Goal: Information Seeking & Learning: Learn about a topic

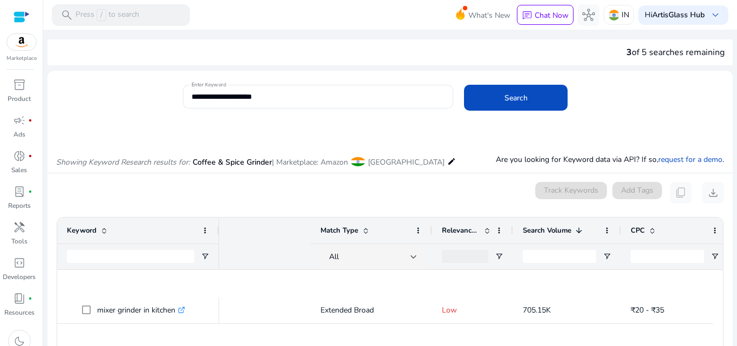
scroll to position [0, 234]
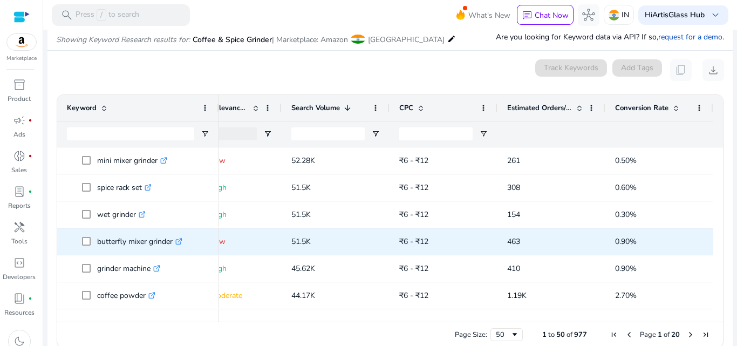
click at [177, 244] on link ".st0{fill:#2c8af8}" at bounding box center [178, 241] width 10 height 10
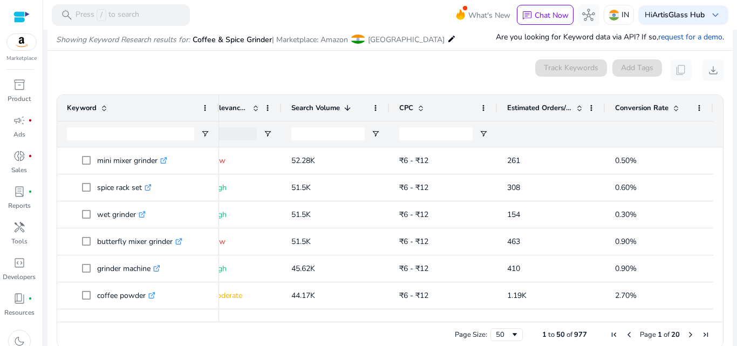
click at [312, 65] on div "0 keyword(s) selected Track Keywords Add Tags content_copy download" at bounding box center [390, 70] width 668 height 22
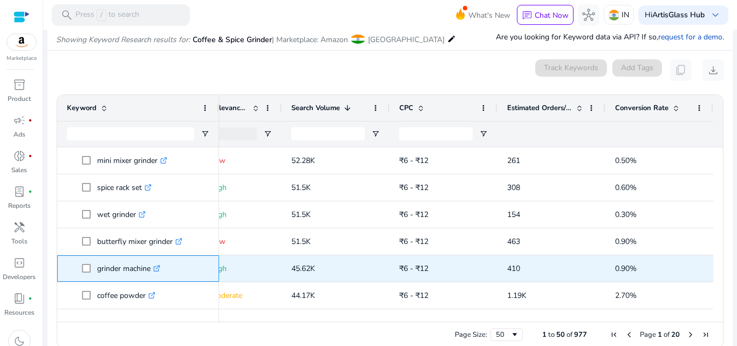
click at [160, 268] on icon at bounding box center [158, 267] width 4 height 4
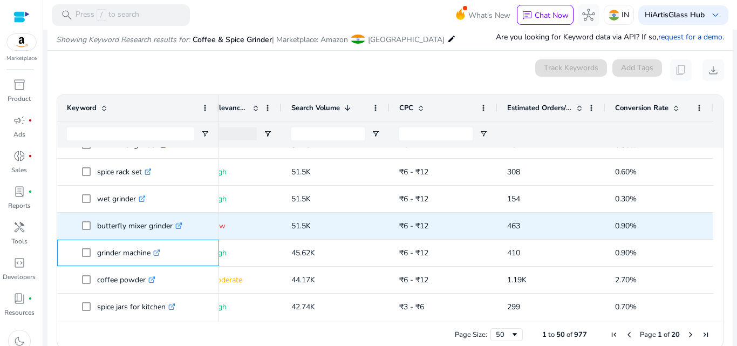
scroll to position [755, 0]
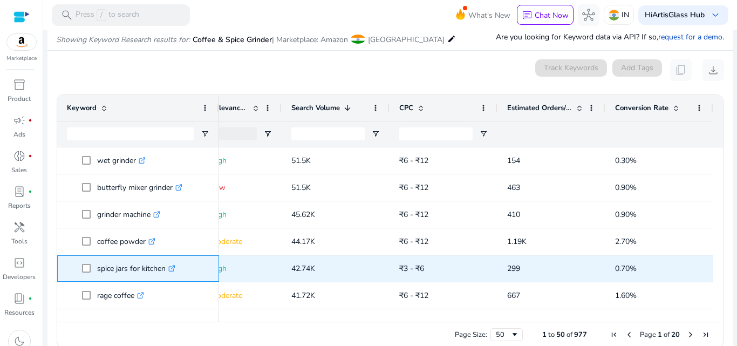
click at [175, 269] on icon ".st0{fill:#2c8af8}" at bounding box center [171, 268] width 7 height 7
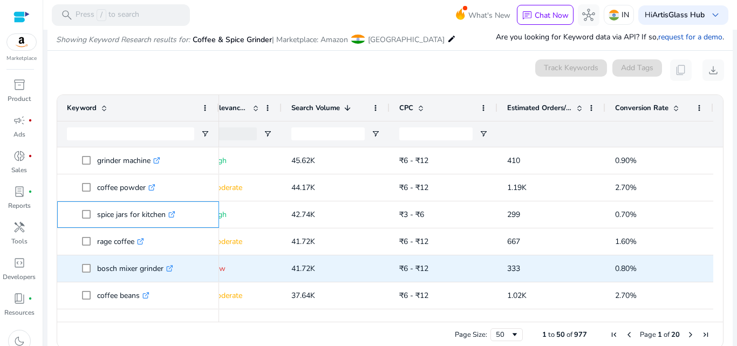
scroll to position [809, 0]
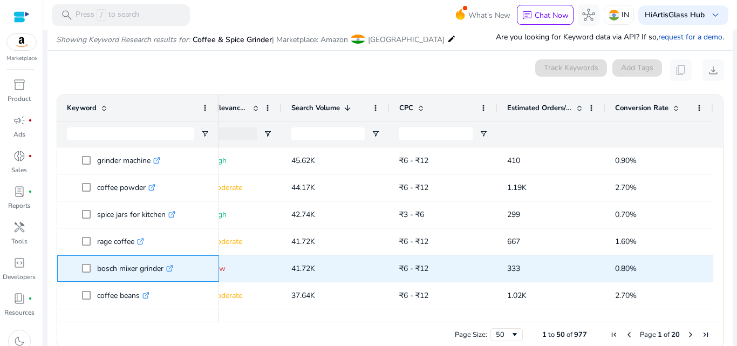
click at [168, 269] on icon ".st0{fill:#2c8af8}" at bounding box center [169, 268] width 7 height 7
click at [158, 270] on p "panasonic mixer grinder .st0{fill:#2c8af8}" at bounding box center [142, 268] width 90 height 22
click at [184, 269] on icon ".st0{fill:#2c8af8}" at bounding box center [183, 268] width 7 height 7
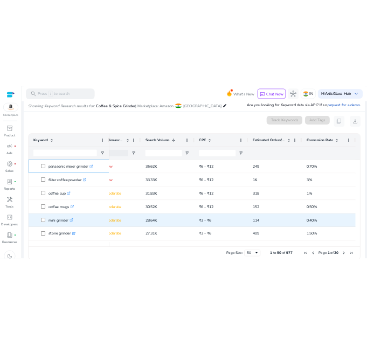
scroll to position [1025, 0]
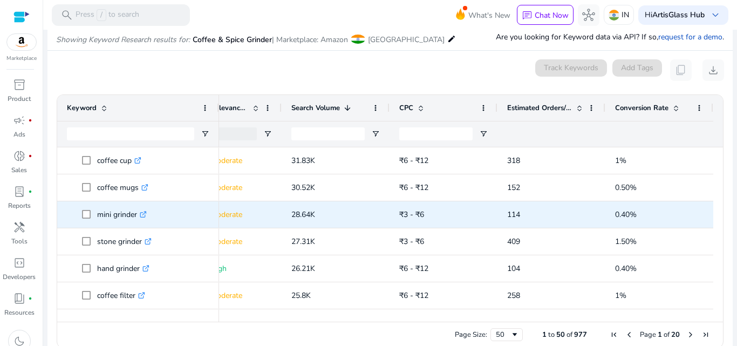
click at [146, 216] on icon ".st0{fill:#2c8af8}" at bounding box center [143, 214] width 7 height 7
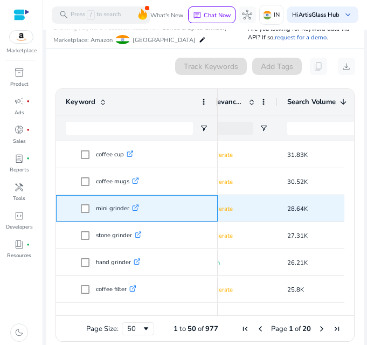
click at [104, 206] on p "mini grinder .st0{fill:#2c8af8}" at bounding box center [117, 208] width 43 height 22
copy p "mini grinder"
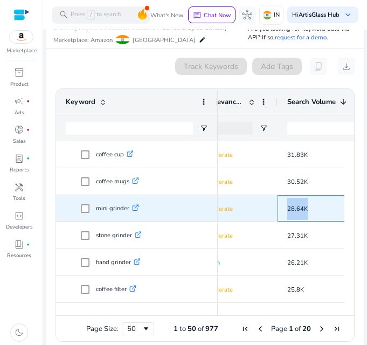
drag, startPoint x: 285, startPoint y: 210, endPoint x: 317, endPoint y: 210, distance: 32.4
click at [317, 210] on div "28.64K" at bounding box center [332, 208] width 108 height 26
copy span "28.64K"
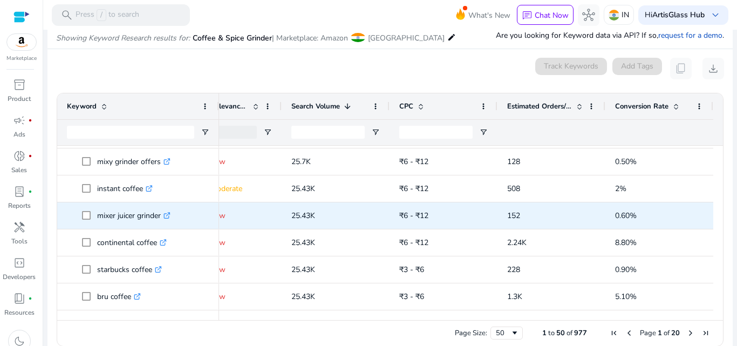
scroll to position [139, 0]
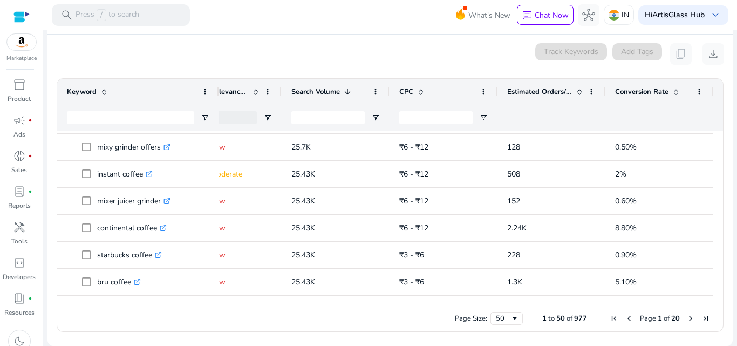
click at [686, 318] on span "Next Page" at bounding box center [690, 318] width 9 height 9
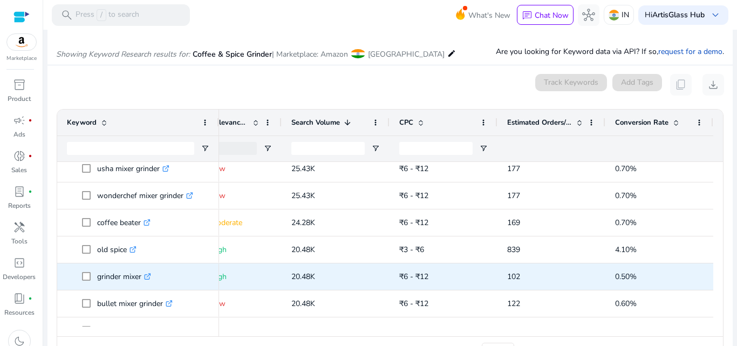
scroll to position [108, 0]
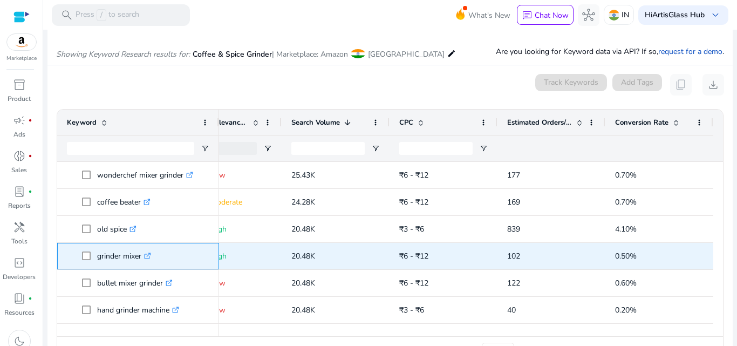
click at [149, 255] on icon ".st0{fill:#2c8af8}" at bounding box center [147, 255] width 7 height 7
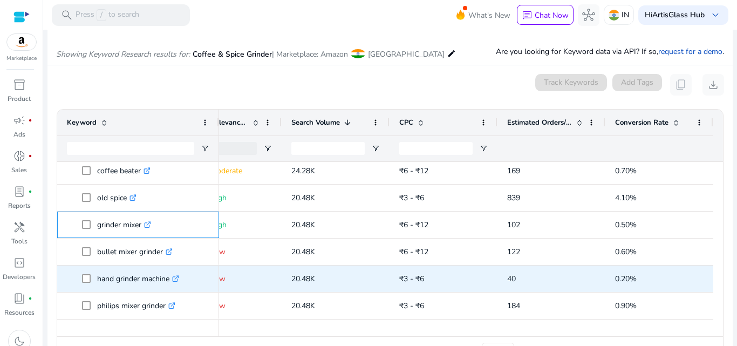
scroll to position [162, 0]
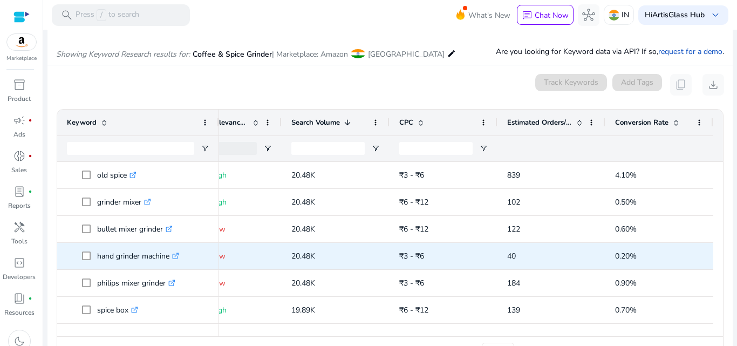
click at [178, 258] on icon at bounding box center [175, 256] width 5 height 5
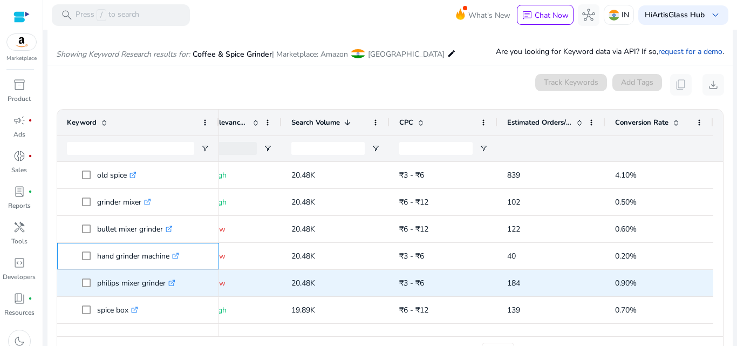
scroll to position [0, 0]
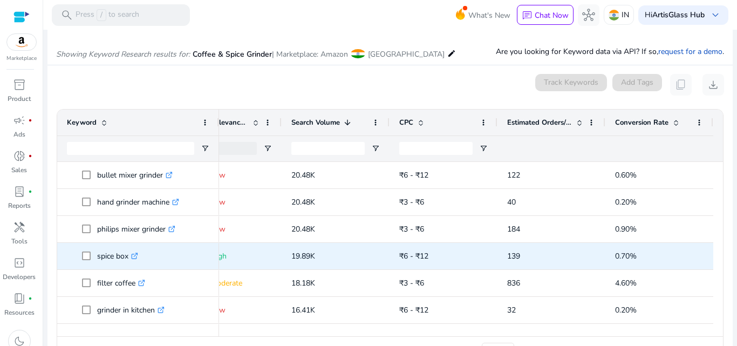
click at [137, 254] on icon ".st0{fill:#2c8af8}" at bounding box center [134, 255] width 7 height 7
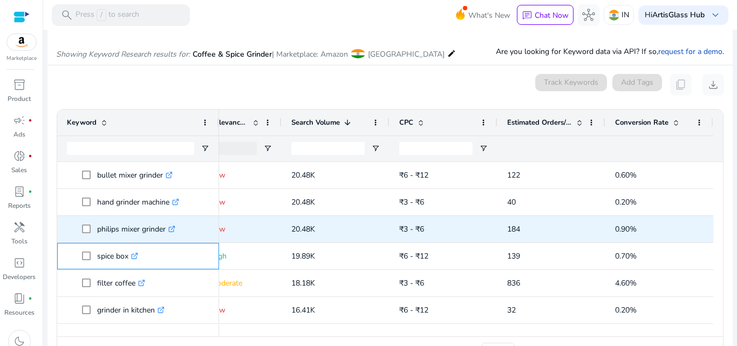
scroll to position [270, 0]
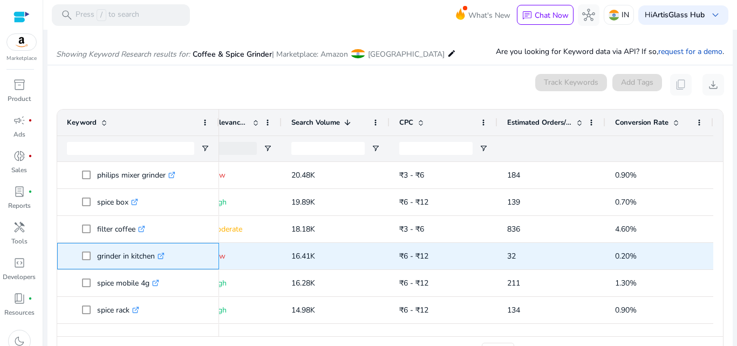
click at [168, 257] on div "grinder in kitchen .st0{fill:#2c8af8}" at bounding box center [133, 256] width 73 height 22
click at [163, 256] on icon at bounding box center [162, 254] width 4 height 4
drag, startPoint x: 91, startPoint y: 256, endPoint x: 155, endPoint y: 258, distance: 64.2
click at [155, 258] on span "grinder in kitchen .st0{fill:#2c8af8}" at bounding box center [145, 256] width 127 height 22
copy span "grinder in kitchen"
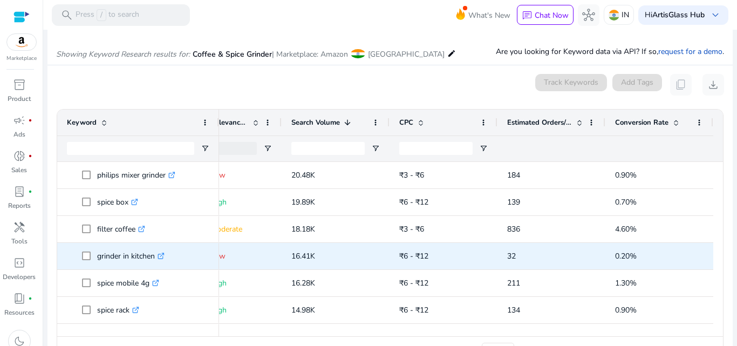
click at [300, 255] on span "16.41K" at bounding box center [303, 256] width 24 height 10
copy span "16.41K"
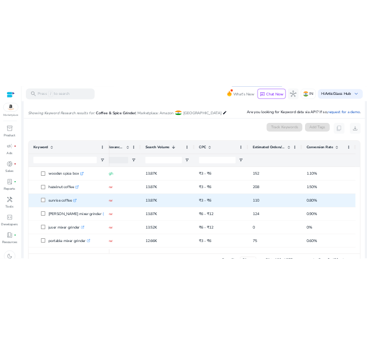
scroll to position [539, 0]
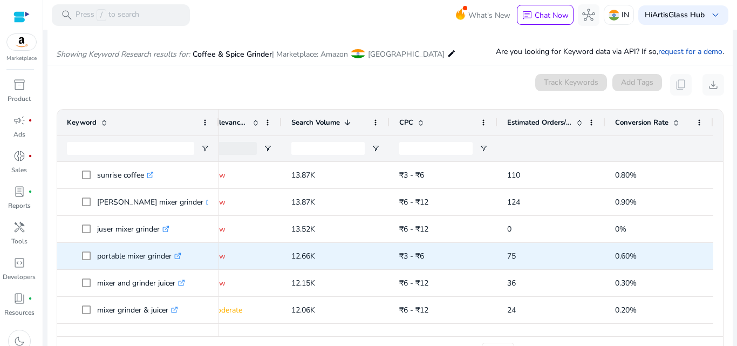
click at [179, 259] on icon ".st0{fill:#2c8af8}" at bounding box center [177, 255] width 7 height 7
click at [138, 258] on p "portable mixer grinder .st0{fill:#2c8af8}" at bounding box center [139, 256] width 84 height 22
copy p "portable mixer grinder"
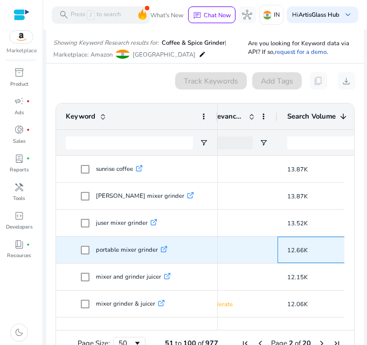
click at [308, 249] on p "12.66K" at bounding box center [332, 251] width 88 height 22
copy span "12.66K"
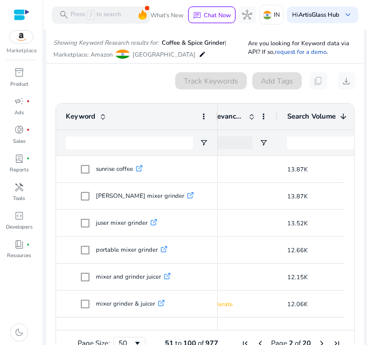
click at [125, 87] on div "0 keyword(s) selected Track Keywords Add Tags content_copy download" at bounding box center [205, 80] width 300 height 17
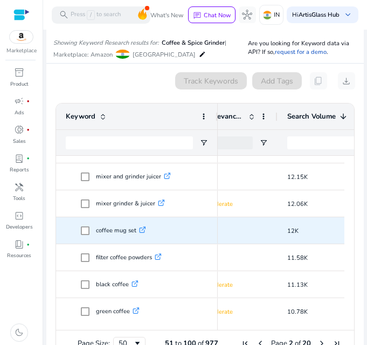
scroll to position [647, 0]
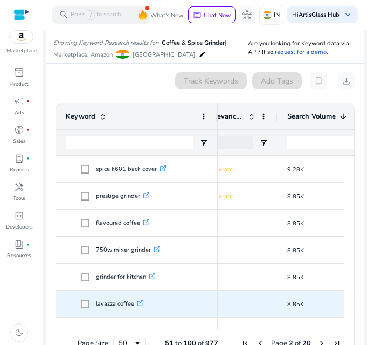
scroll to position [1025, 0]
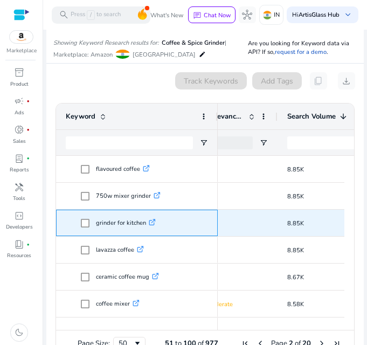
click at [149, 221] on icon ".st0{fill:#2c8af8}" at bounding box center [152, 222] width 7 height 7
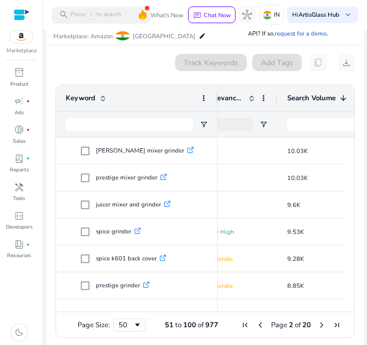
scroll to position [133, 0]
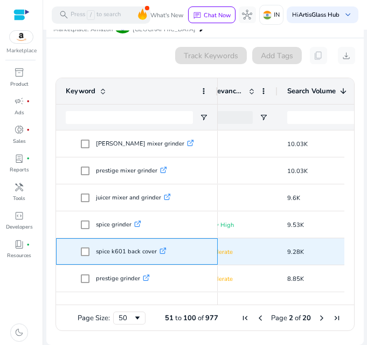
click at [155, 256] on p "spice k601 back cover .st0{fill:#2c8af8}" at bounding box center [131, 252] width 71 height 22
click at [161, 252] on icon at bounding box center [162, 251] width 5 height 5
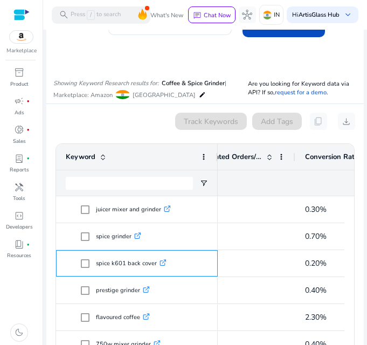
scroll to position [0, 0]
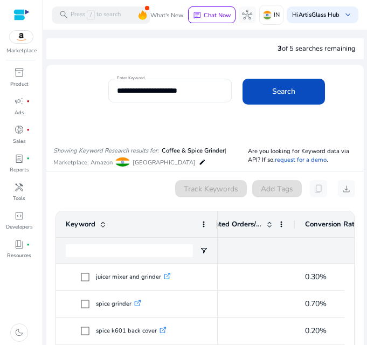
click at [203, 90] on input "**********" at bounding box center [170, 91] width 106 height 12
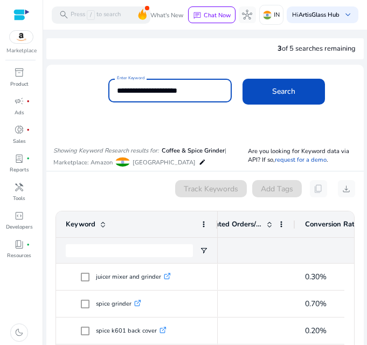
paste input
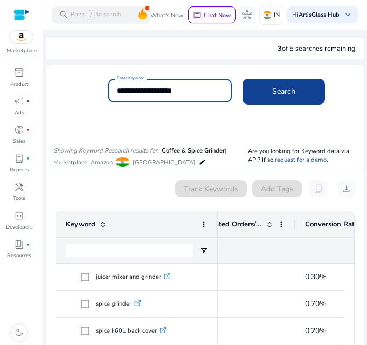
type input "**********"
click at [276, 95] on span "Search" at bounding box center [283, 91] width 23 height 11
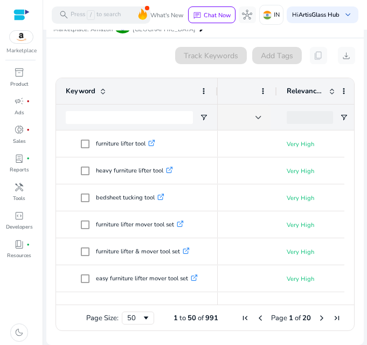
scroll to position [0, 236]
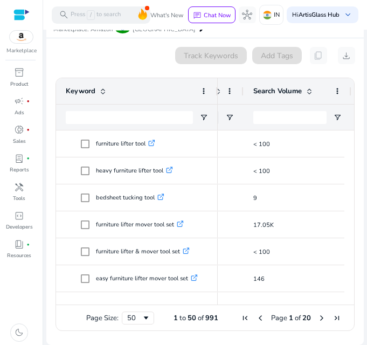
click at [310, 87] on span at bounding box center [309, 91] width 9 height 9
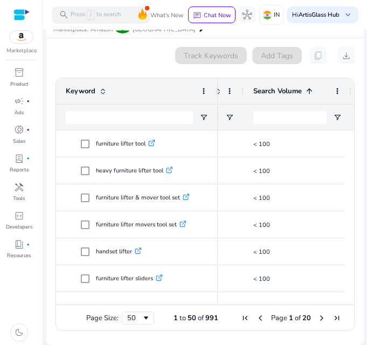
click at [310, 87] on span at bounding box center [309, 91] width 9 height 9
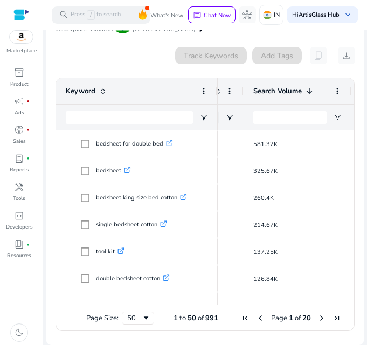
click at [310, 87] on span at bounding box center [309, 91] width 9 height 9
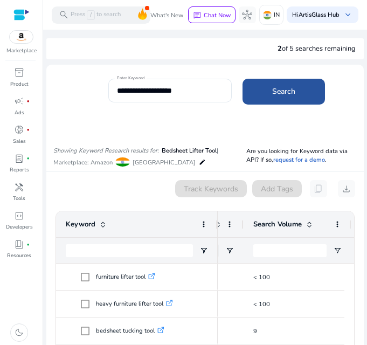
click at [253, 94] on span at bounding box center [284, 92] width 83 height 26
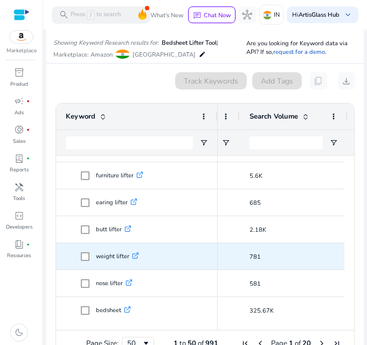
scroll to position [216, 0]
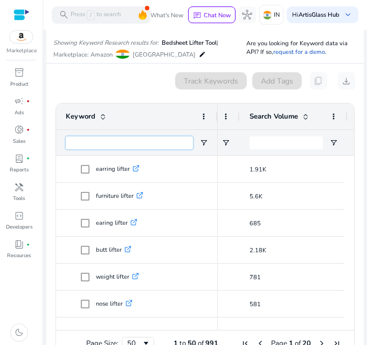
click at [148, 143] on input "Keyword Filter Input" at bounding box center [129, 142] width 127 height 13
click at [143, 142] on input "Keyword Filter Input" at bounding box center [129, 142] width 127 height 13
paste input "**********"
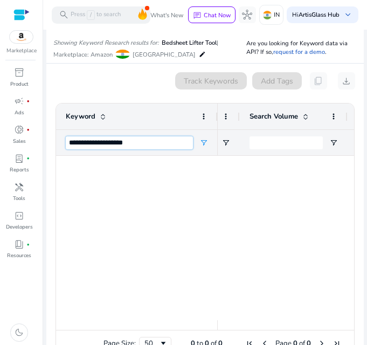
scroll to position [0, 0]
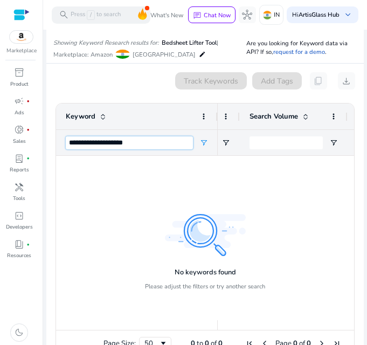
drag, startPoint x: 102, startPoint y: 145, endPoint x: 156, endPoint y: 150, distance: 54.2
click at [156, 150] on div "**********" at bounding box center [129, 142] width 127 height 25
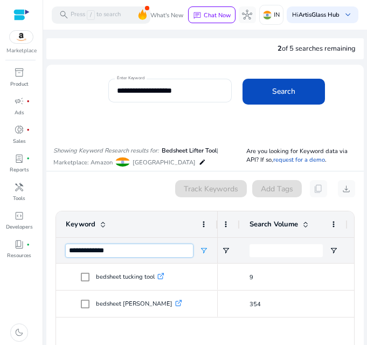
drag, startPoint x: 100, startPoint y: 251, endPoint x: 65, endPoint y: 255, distance: 34.7
click at [65, 255] on div "**********" at bounding box center [137, 250] width 162 height 26
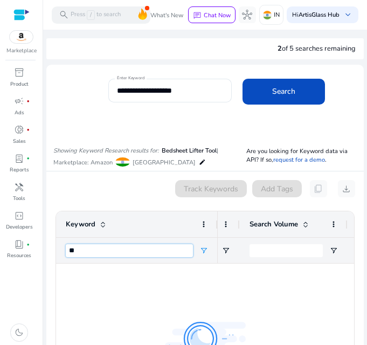
type input "*"
click at [112, 195] on div "0 keyword(s) selected Track Keywords Add Tags content_copy download" at bounding box center [205, 188] width 300 height 17
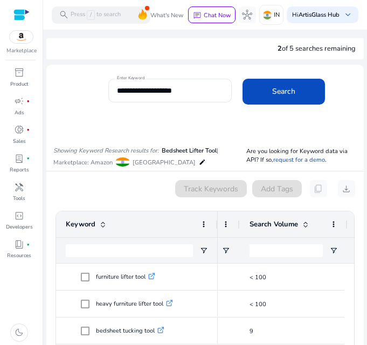
scroll to position [0, 272]
click at [155, 95] on input "**********" at bounding box center [170, 91] width 106 height 12
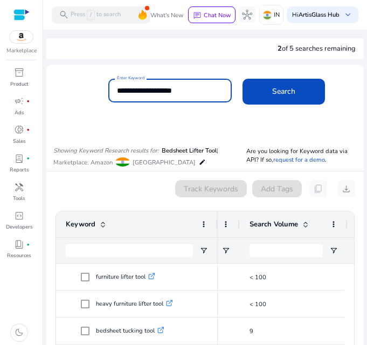
paste input
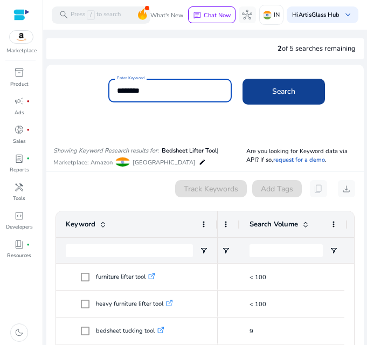
type input "********"
click at [251, 99] on span at bounding box center [284, 92] width 83 height 26
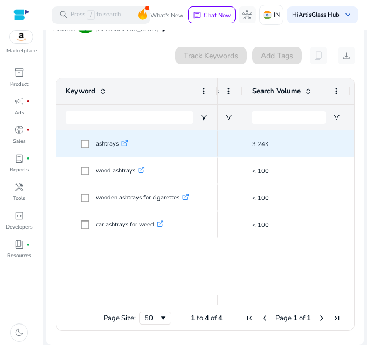
click at [101, 145] on p "ashtrays .st0{fill:#2c8af8}" at bounding box center [112, 144] width 32 height 22
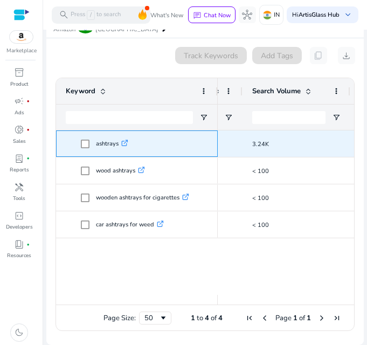
click at [101, 145] on p "ashtrays .st0{fill:#2c8af8}" at bounding box center [112, 144] width 32 height 22
copy p "ashtrays"
click at [104, 148] on p "ashtrays .st0{fill:#2c8af8}" at bounding box center [112, 144] width 32 height 22
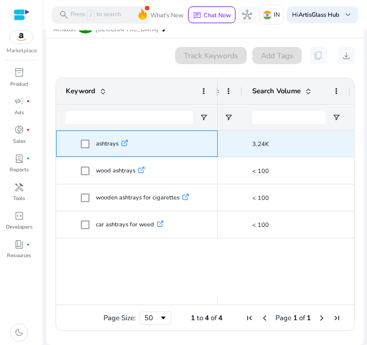
click at [104, 148] on p "ashtrays .st0{fill:#2c8af8}" at bounding box center [112, 144] width 32 height 22
copy p "ashtrays"
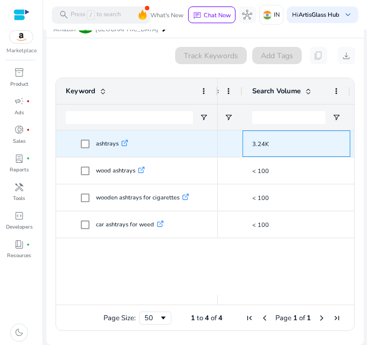
click at [262, 145] on span "3.24K" at bounding box center [260, 144] width 17 height 8
copy span "3.24K"
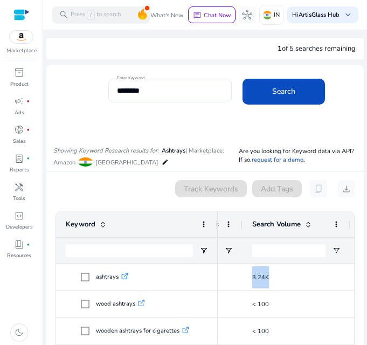
click at [174, 98] on div "********" at bounding box center [170, 91] width 106 height 24
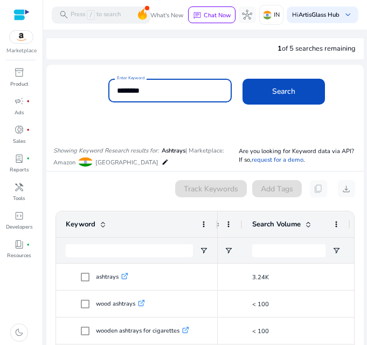
paste input "**********"
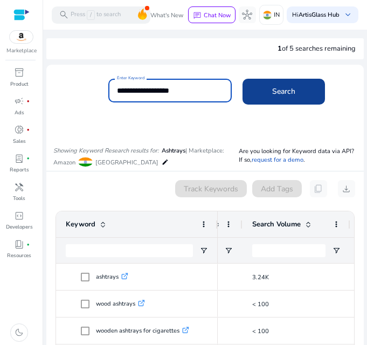
type input "**********"
click at [268, 95] on span at bounding box center [284, 92] width 83 height 26
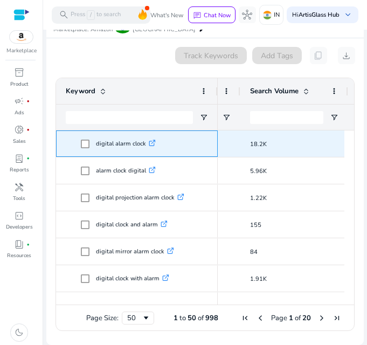
drag, startPoint x: 98, startPoint y: 142, endPoint x: 145, endPoint y: 147, distance: 47.2
click at [145, 147] on p "digital alarm clock .st0{fill:#2c8af8}" at bounding box center [126, 144] width 60 height 22
copy p "digital alarm clock"
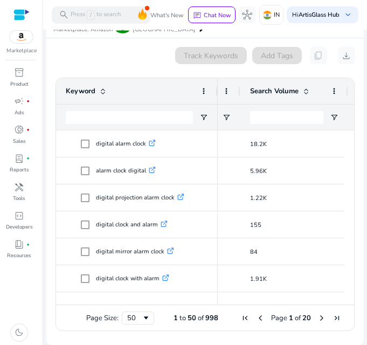
click at [303, 91] on span at bounding box center [306, 91] width 9 height 9
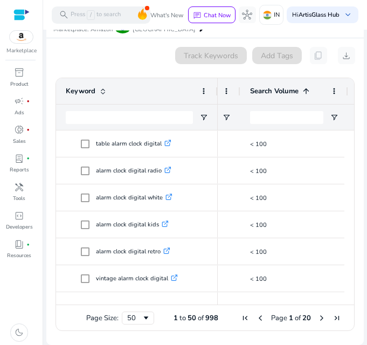
click at [303, 91] on span at bounding box center [306, 91] width 9 height 9
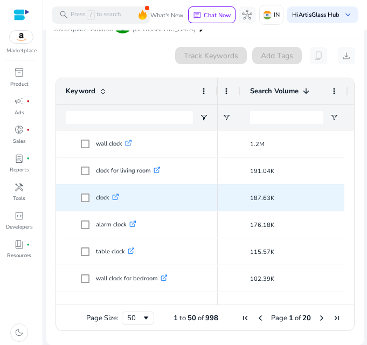
click at [108, 202] on p "clock .st0{fill:#2c8af8}" at bounding box center [107, 198] width 23 height 22
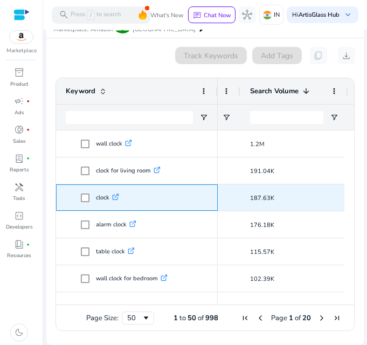
click at [119, 199] on icon ".st0{fill:#2c8af8}" at bounding box center [115, 197] width 7 height 7
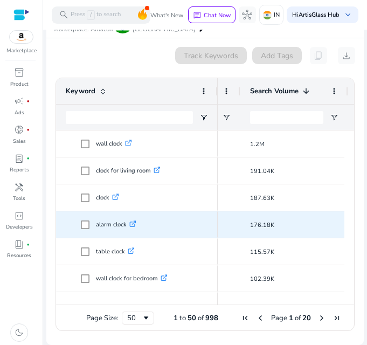
click at [117, 225] on p "alarm clock .st0{fill:#2c8af8}" at bounding box center [116, 225] width 40 height 22
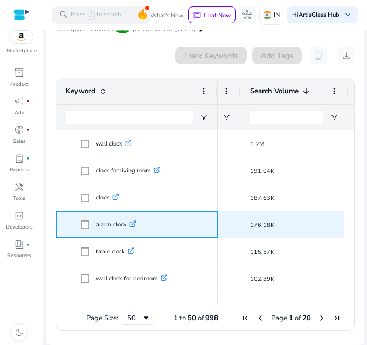
click at [135, 223] on icon at bounding box center [134, 223] width 4 height 4
click at [114, 228] on p "alarm clock .st0{fill:#2c8af8}" at bounding box center [116, 225] width 40 height 22
copy p "alarm clock"
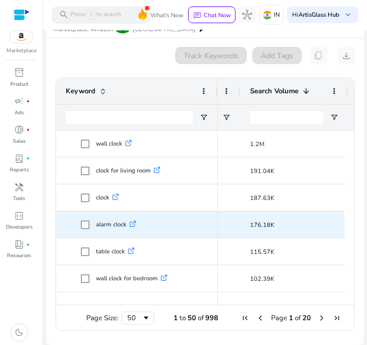
click at [263, 226] on span "176.18K" at bounding box center [262, 225] width 24 height 8
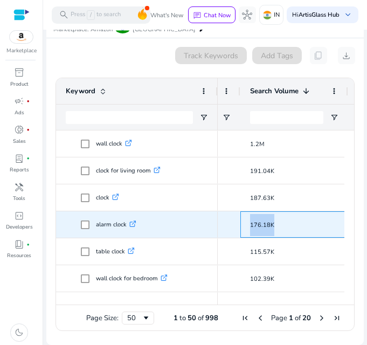
click at [262, 225] on span "176.18K" at bounding box center [262, 225] width 24 height 8
copy span "176.18K"
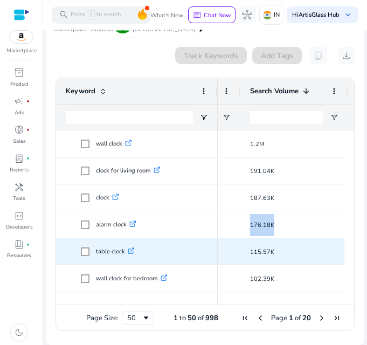
click at [132, 251] on icon ".st0{fill:#2c8af8}" at bounding box center [131, 251] width 7 height 7
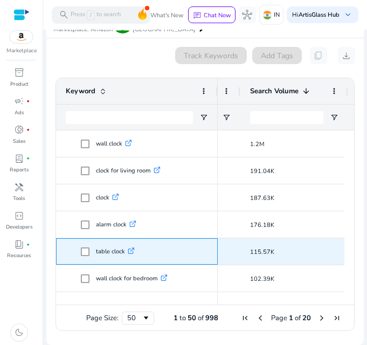
click at [112, 254] on p "table clock .st0{fill:#2c8af8}" at bounding box center [115, 252] width 39 height 22
copy p "table clock"
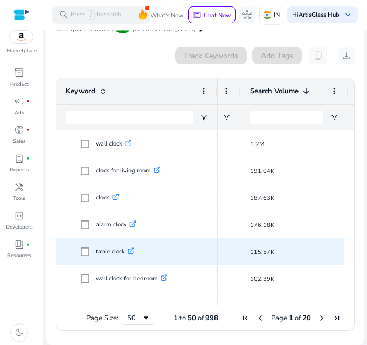
click at [256, 250] on span "115.57K" at bounding box center [262, 252] width 24 height 8
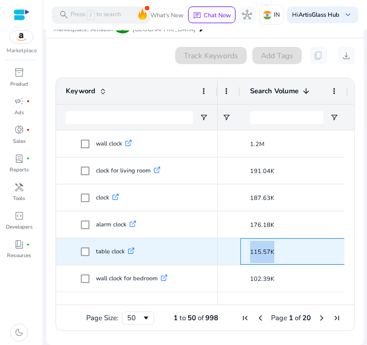
click at [256, 250] on span "115.57K" at bounding box center [262, 252] width 24 height 8
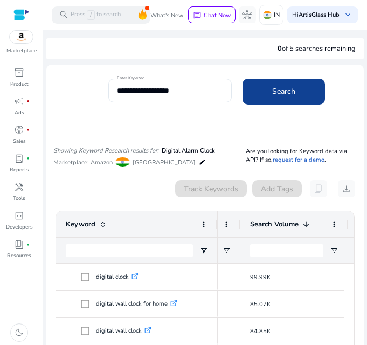
click at [288, 93] on span "Search" at bounding box center [283, 91] width 23 height 11
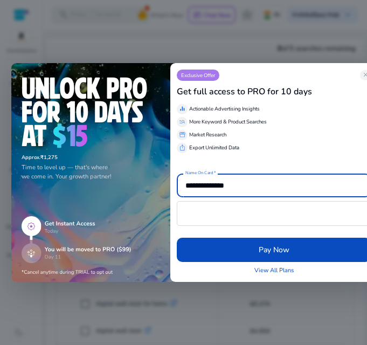
click at [293, 75] on div "Exclusive Offer close" at bounding box center [274, 75] width 194 height 11
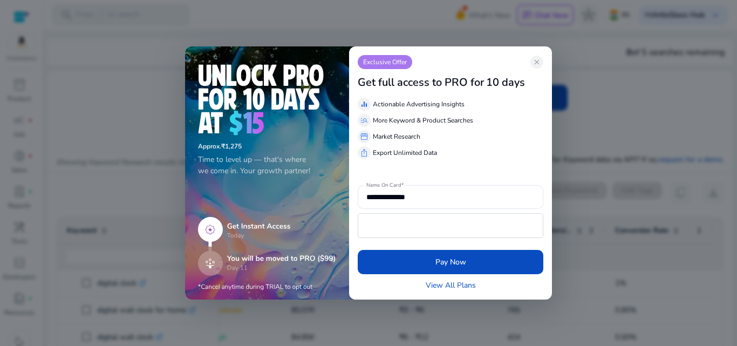
scroll to position [0, 234]
click at [367, 63] on span "close" at bounding box center [536, 62] width 9 height 9
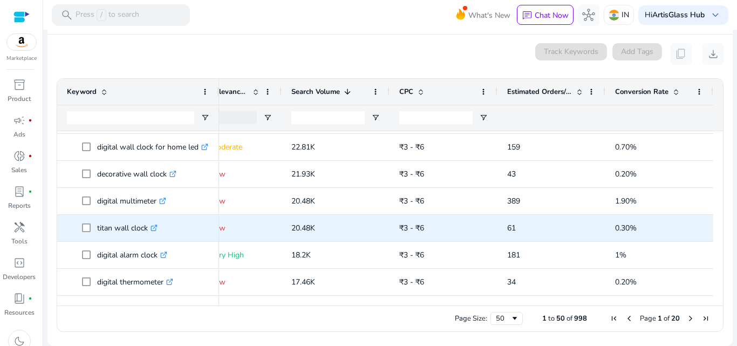
scroll to position [593, 0]
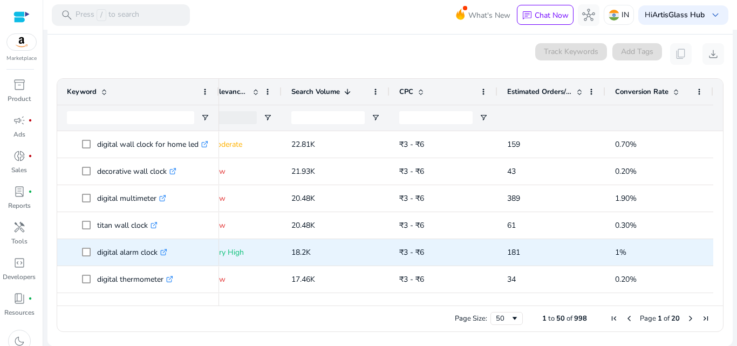
click at [167, 251] on icon at bounding box center [165, 251] width 4 height 4
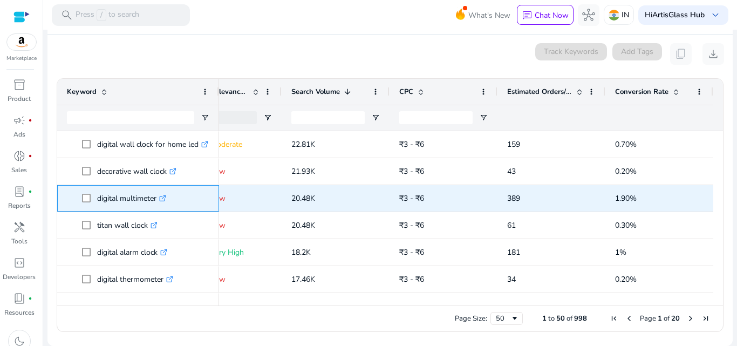
click at [169, 196] on div "digital multimeter .st0{fill:#2c8af8}" at bounding box center [134, 198] width 74 height 22
click at [163, 195] on icon ".st0{fill:#2c8af8}" at bounding box center [162, 198] width 7 height 7
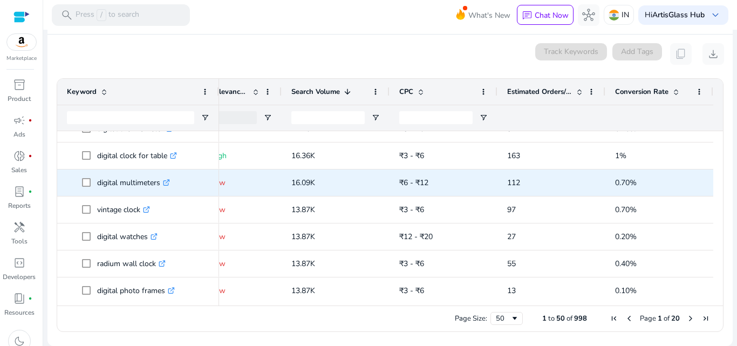
scroll to position [755, 0]
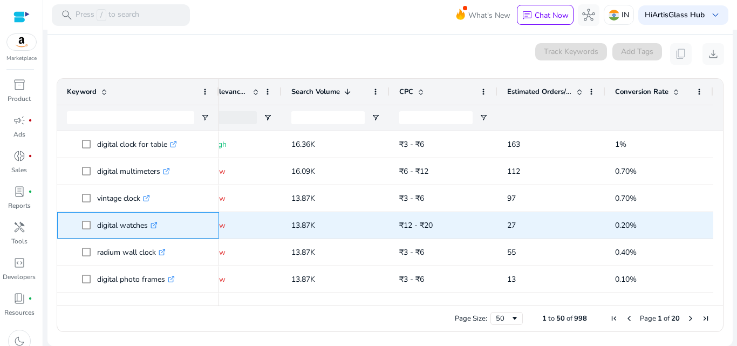
click at [155, 226] on icon ".st0{fill:#2c8af8}" at bounding box center [153, 225] width 7 height 7
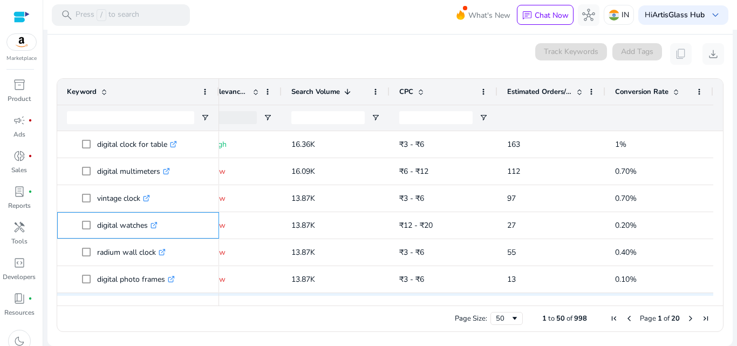
scroll to position [809, 0]
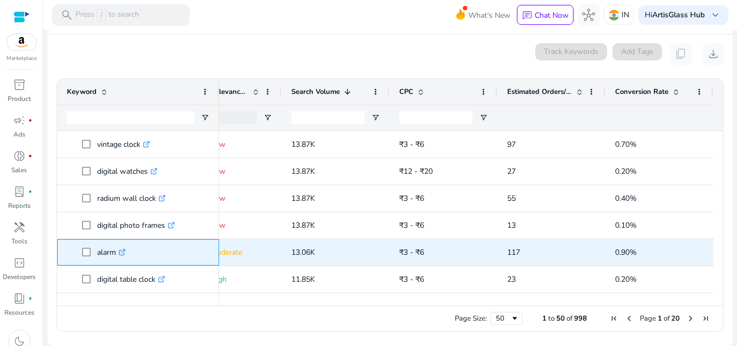
click at [126, 257] on link ".st0{fill:#2c8af8}" at bounding box center [121, 252] width 10 height 10
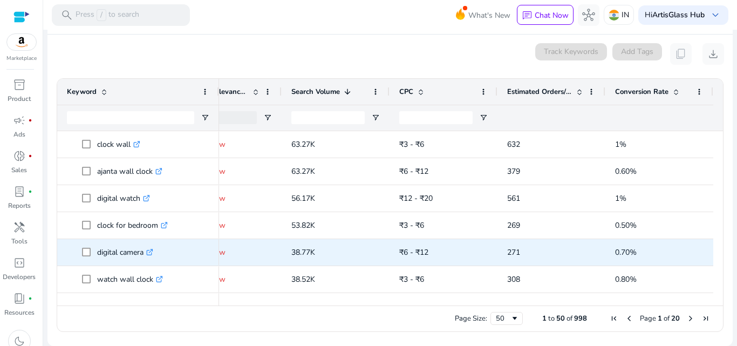
scroll to position [324, 0]
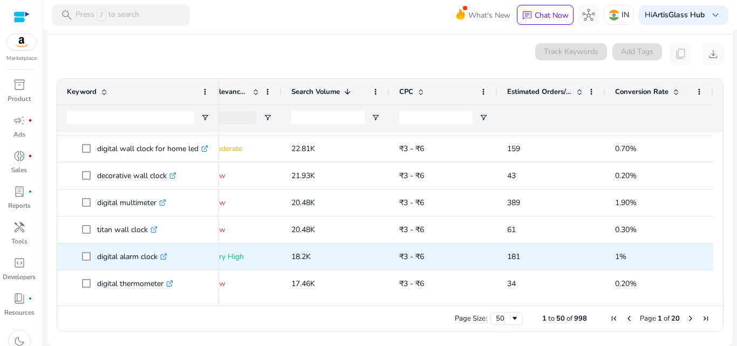
scroll to position [593, 0]
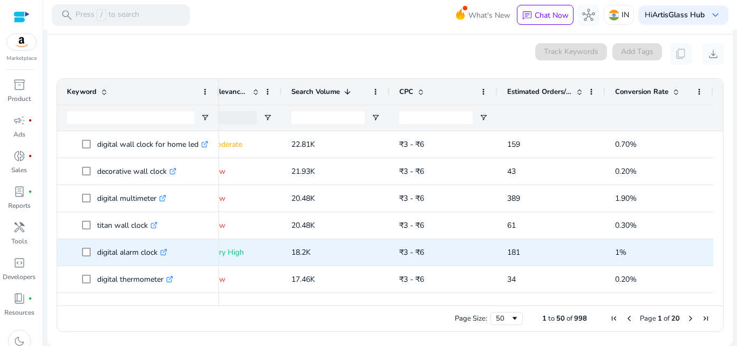
click at [124, 249] on p "digital alarm clock .st0{fill:#2c8af8}" at bounding box center [132, 252] width 70 height 22
copy p "digital alarm clock"
click at [300, 251] on span "18.2K" at bounding box center [300, 252] width 19 height 10
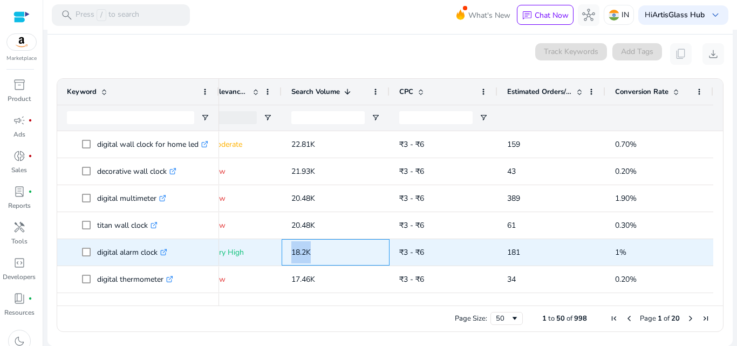
click at [300, 251] on span "18.2K" at bounding box center [300, 252] width 19 height 10
copy span "18.2K"
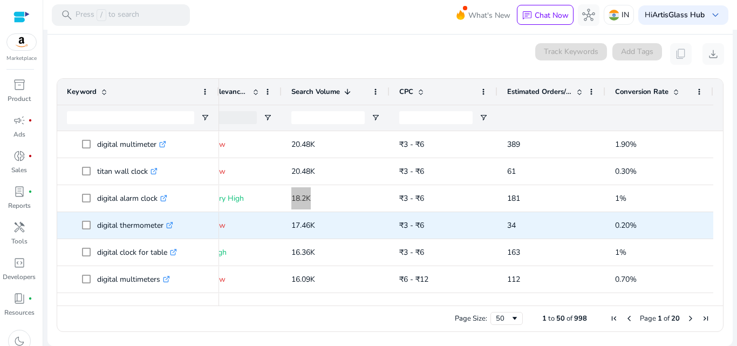
scroll to position [647, 0]
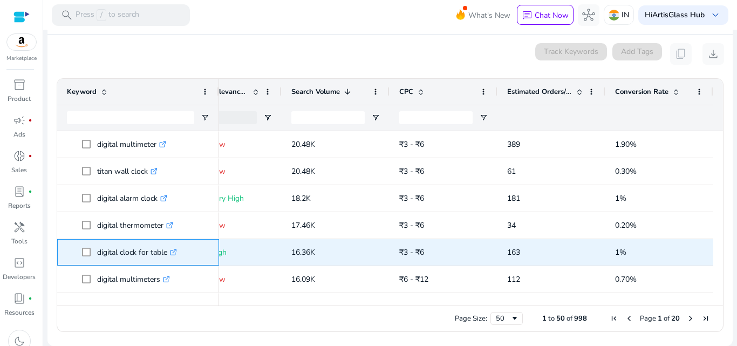
click at [140, 250] on p "digital clock for table .st0{fill:#2c8af8}" at bounding box center [137, 252] width 80 height 22
copy p "digital clock for table"
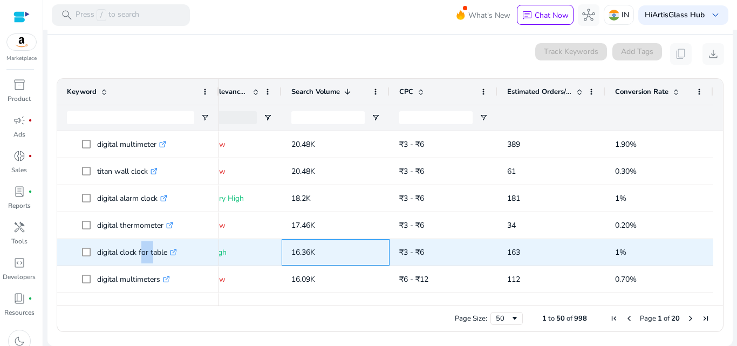
click at [312, 252] on span "16.36K" at bounding box center [303, 252] width 24 height 10
copy span "16.36K"
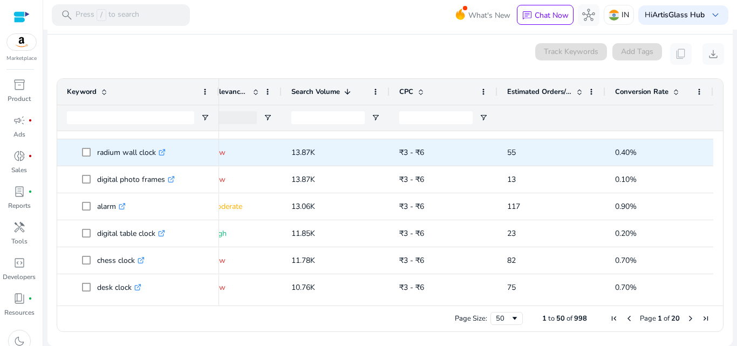
scroll to position [863, 0]
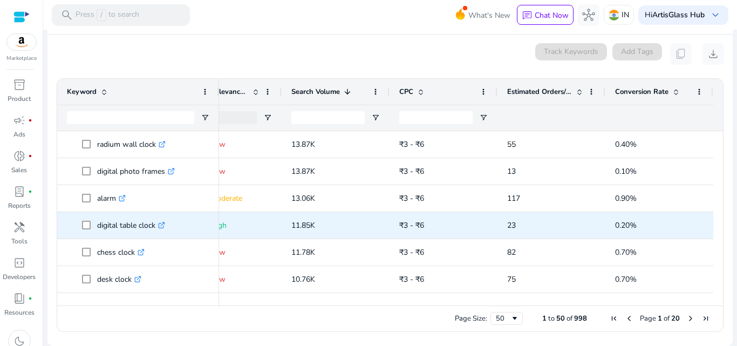
click at [132, 222] on p "digital table clock .st0{fill:#2c8af8}" at bounding box center [131, 225] width 68 height 22
copy p "digital table clock"
click at [309, 229] on span "11.85K" at bounding box center [303, 225] width 24 height 10
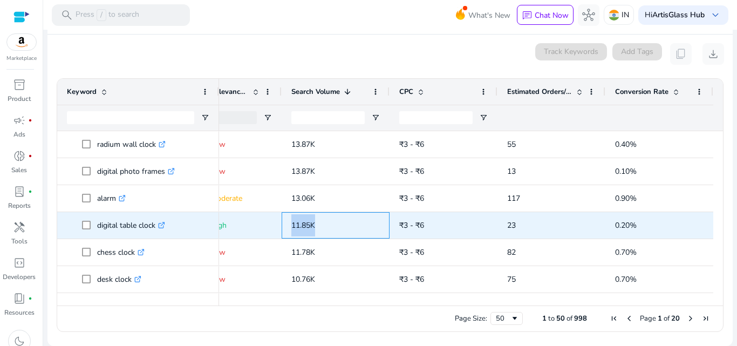
click at [309, 229] on span "11.85K" at bounding box center [303, 225] width 24 height 10
copy span "11.85K"
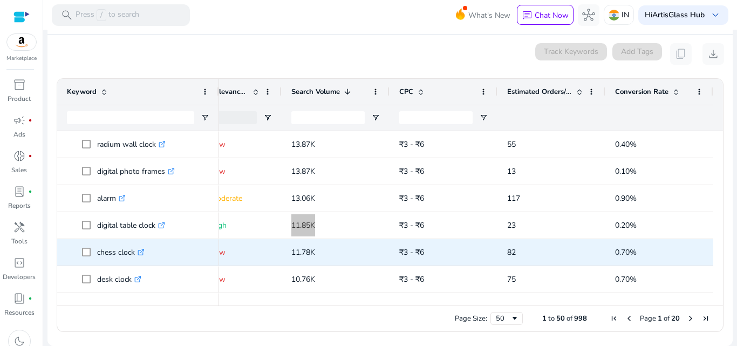
scroll to position [917, 0]
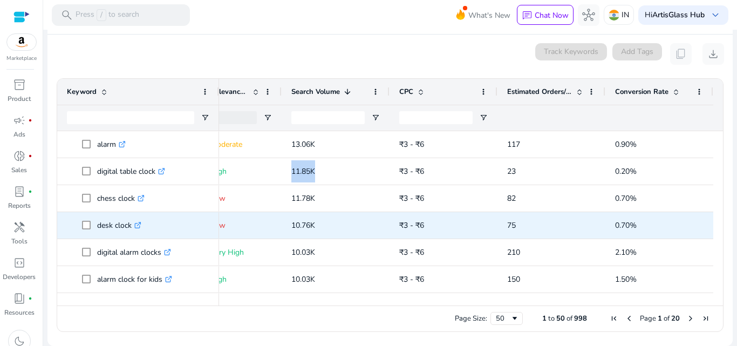
click at [123, 224] on p "desk clock .st0{fill:#2c8af8}" at bounding box center [119, 225] width 44 height 22
copy p "desk clock"
click at [307, 226] on span "10.76K" at bounding box center [303, 225] width 24 height 10
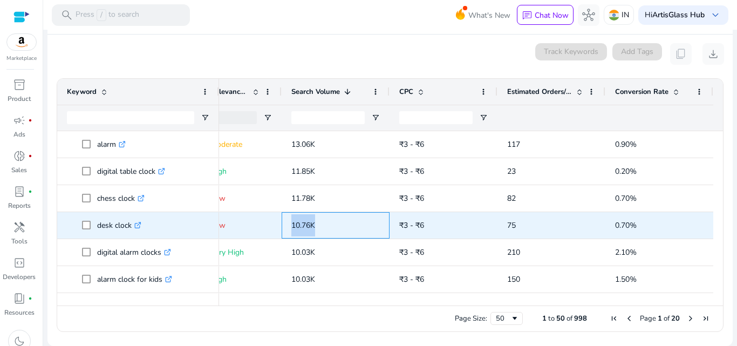
click at [307, 226] on span "10.76K" at bounding box center [303, 225] width 24 height 10
copy span "10.76K"
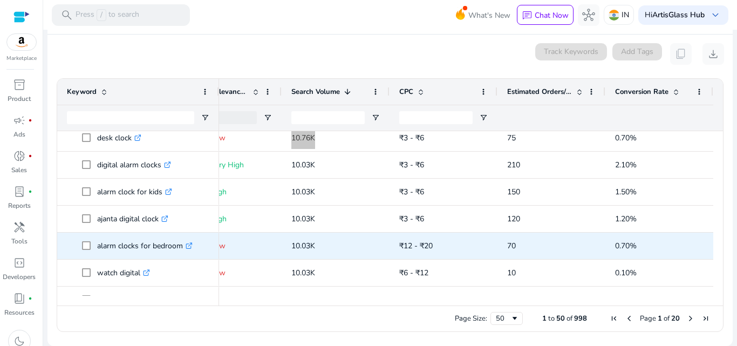
scroll to position [1025, 0]
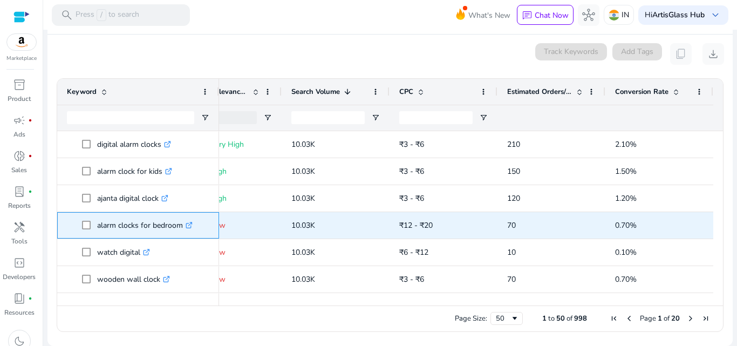
click at [192, 222] on icon at bounding box center [191, 223] width 3 height 3
click at [149, 228] on p "alarm clocks for bedroom .st0{fill:#2c8af8}" at bounding box center [144, 225] width 95 height 22
copy p "alarm clocks for bedroom"
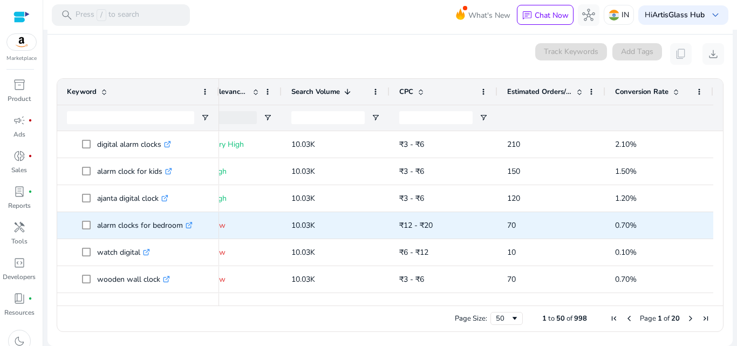
click at [301, 230] on span "10.03K" at bounding box center [303, 225] width 24 height 10
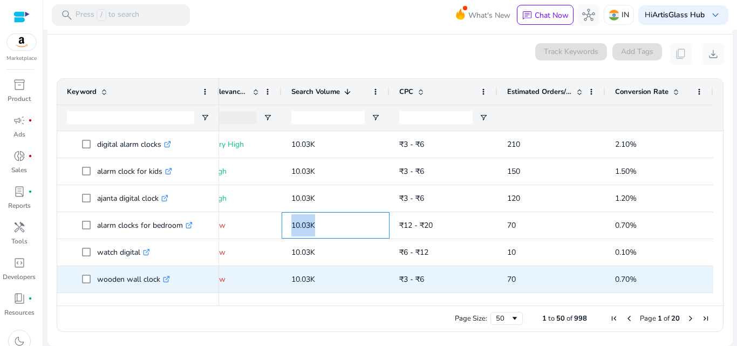
copy span "10.03K"
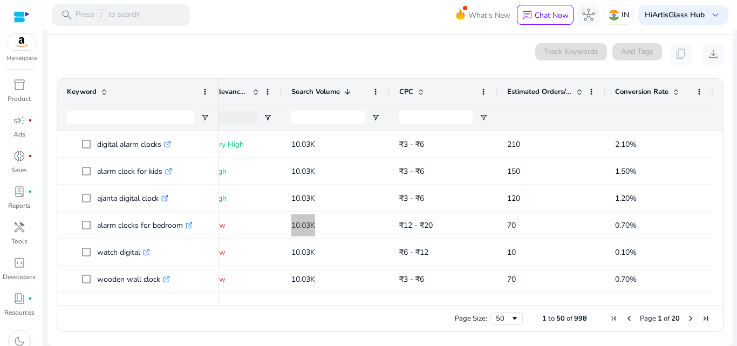
scroll to position [0, 234]
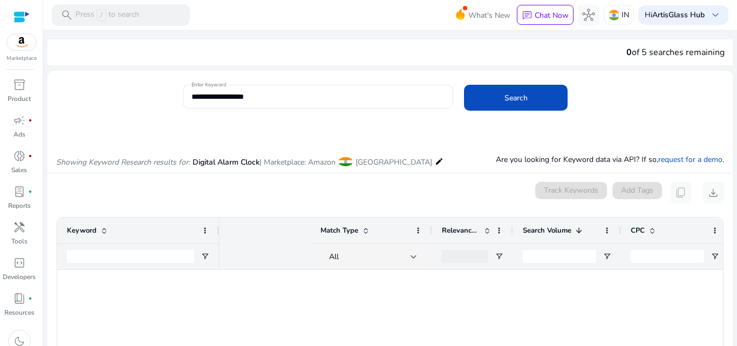
scroll to position [0, 234]
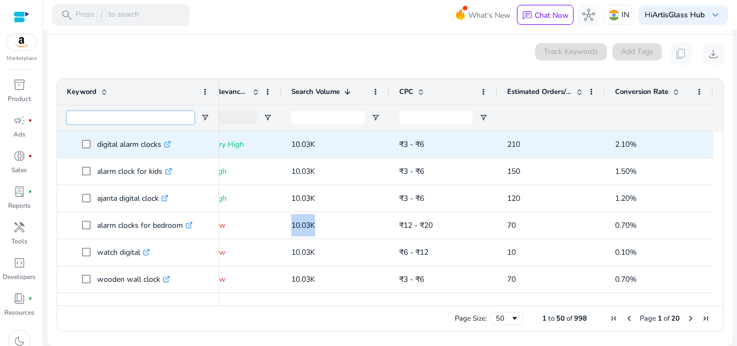
click at [160, 122] on input "Keyword Filter Input" at bounding box center [130, 117] width 127 height 13
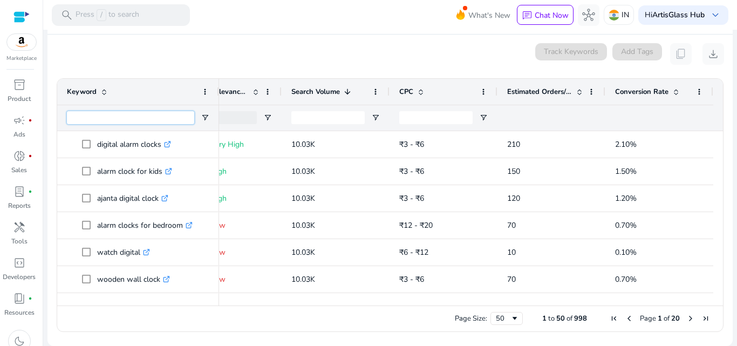
paste input "**********"
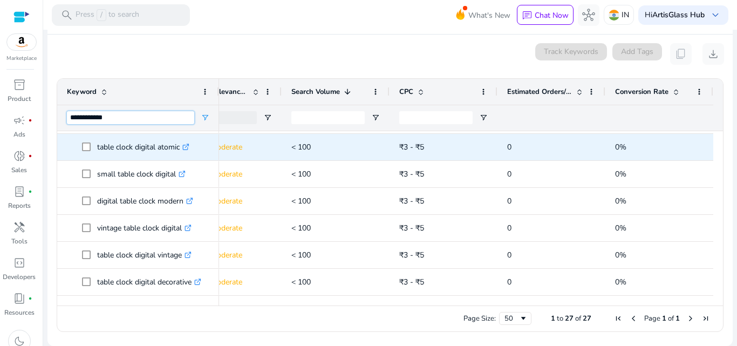
scroll to position [78, 0]
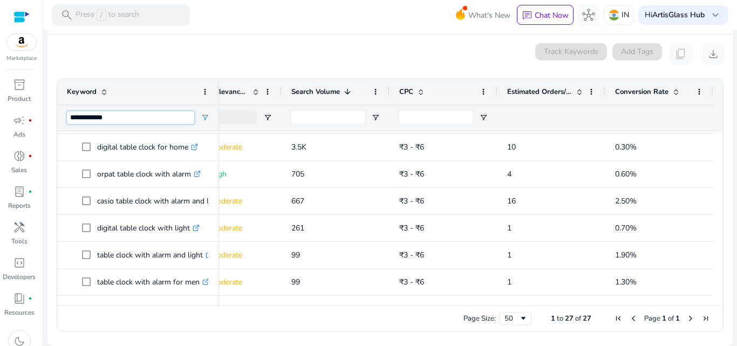
click at [173, 118] on input "**********" at bounding box center [130, 117] width 127 height 13
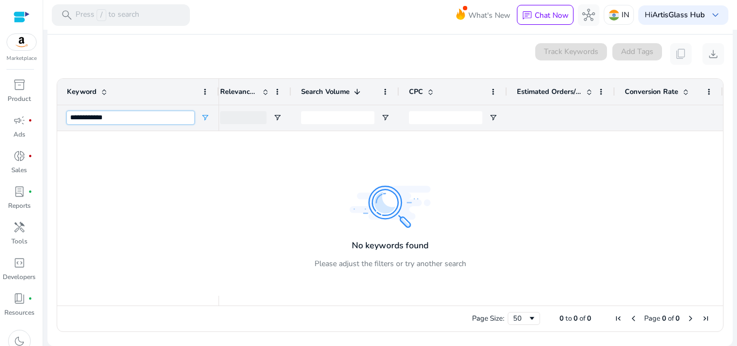
scroll to position [0, 226]
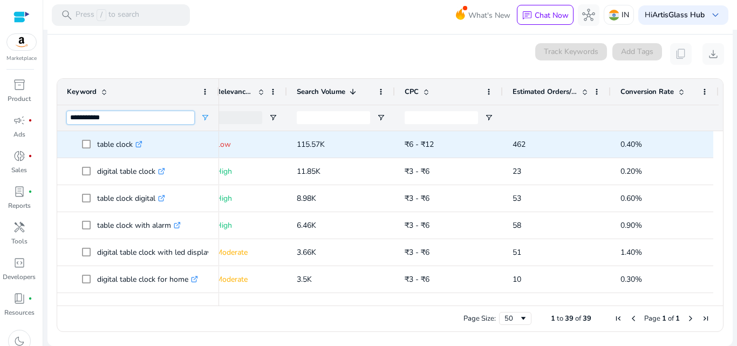
type input "**********"
click at [316, 148] on span "115.57K" at bounding box center [311, 144] width 28 height 10
copy span "115.57K"
